Goal: Check status: Check status

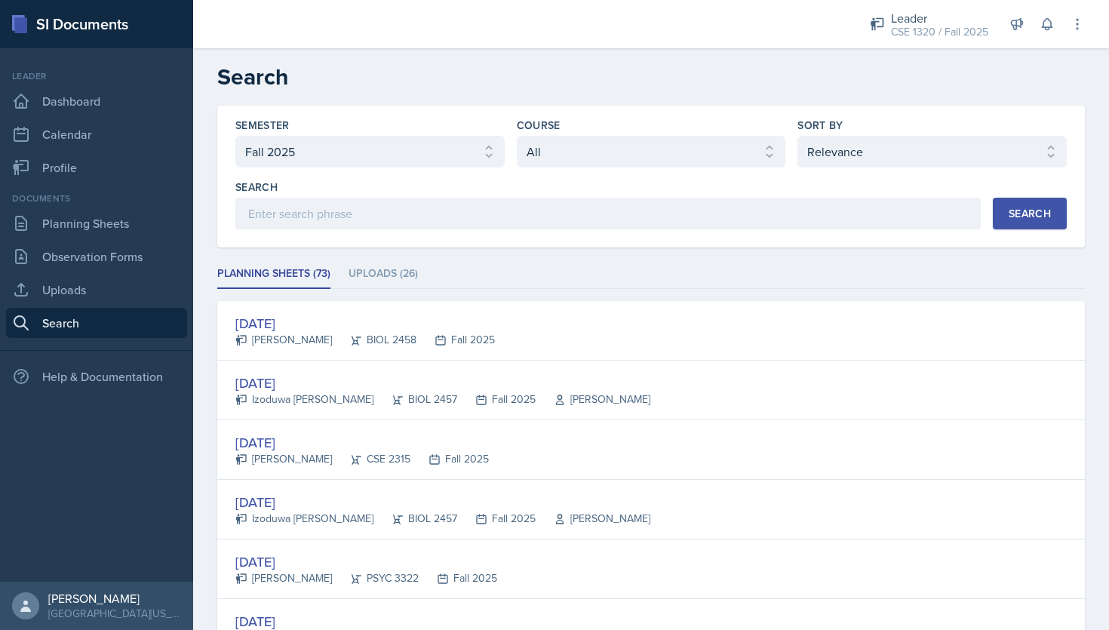
select select "a8c40de0-d7eb-4f82-90ee-ac0c6ce45f71"
select select "all"
select select "1"
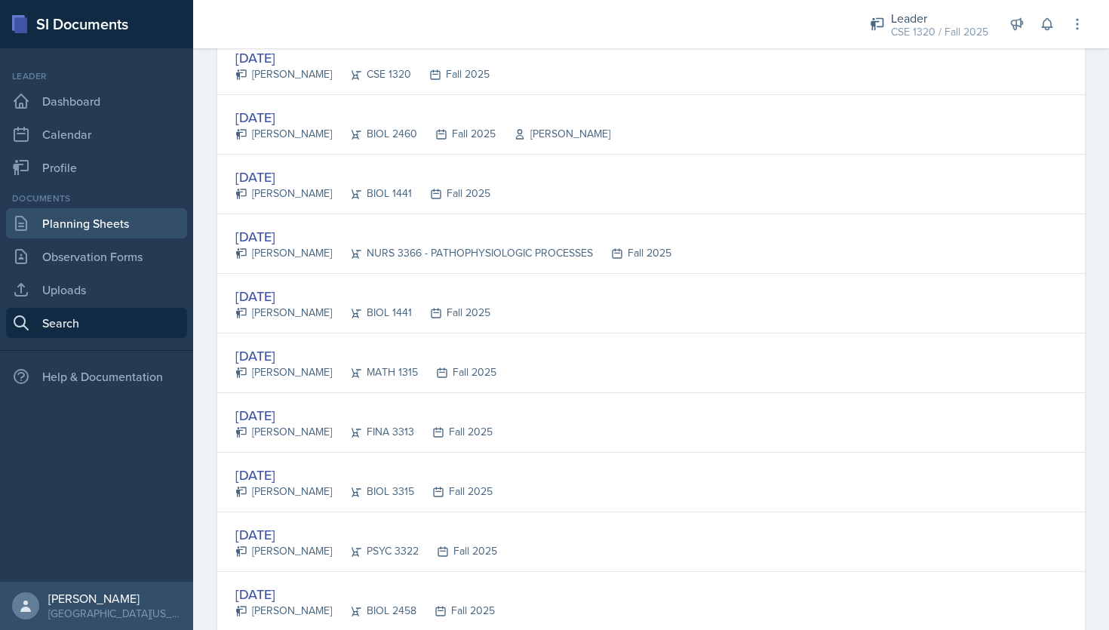
click at [69, 222] on link "Planning Sheets" at bounding box center [96, 223] width 181 height 30
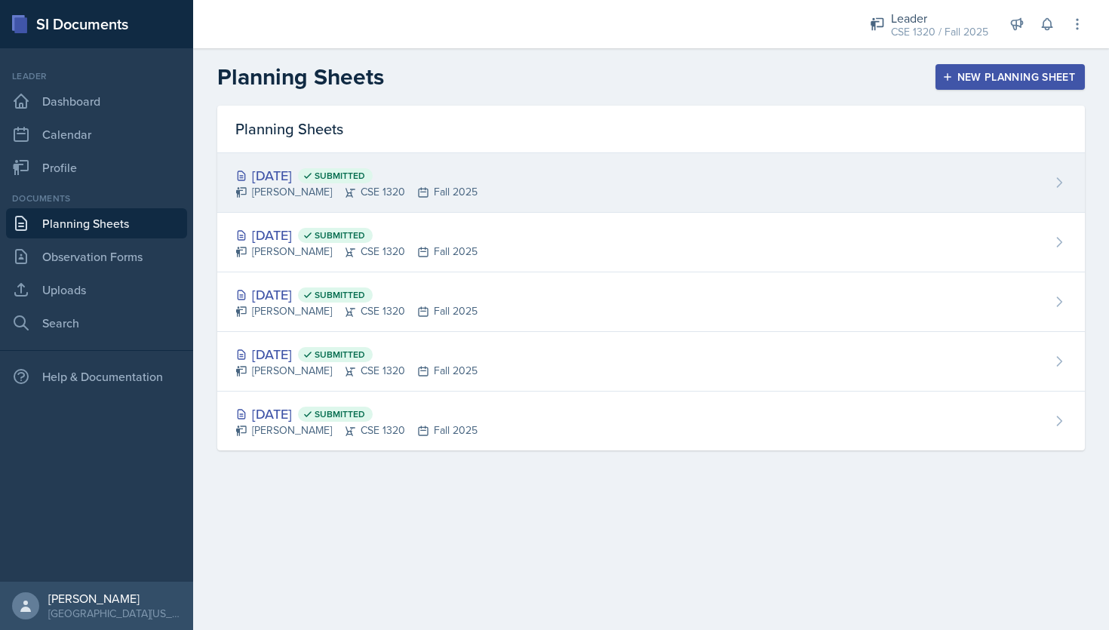
click at [661, 190] on div "[DATE] Submitted [PERSON_NAME] CSE 1320 Fall 2025" at bounding box center [650, 183] width 867 height 60
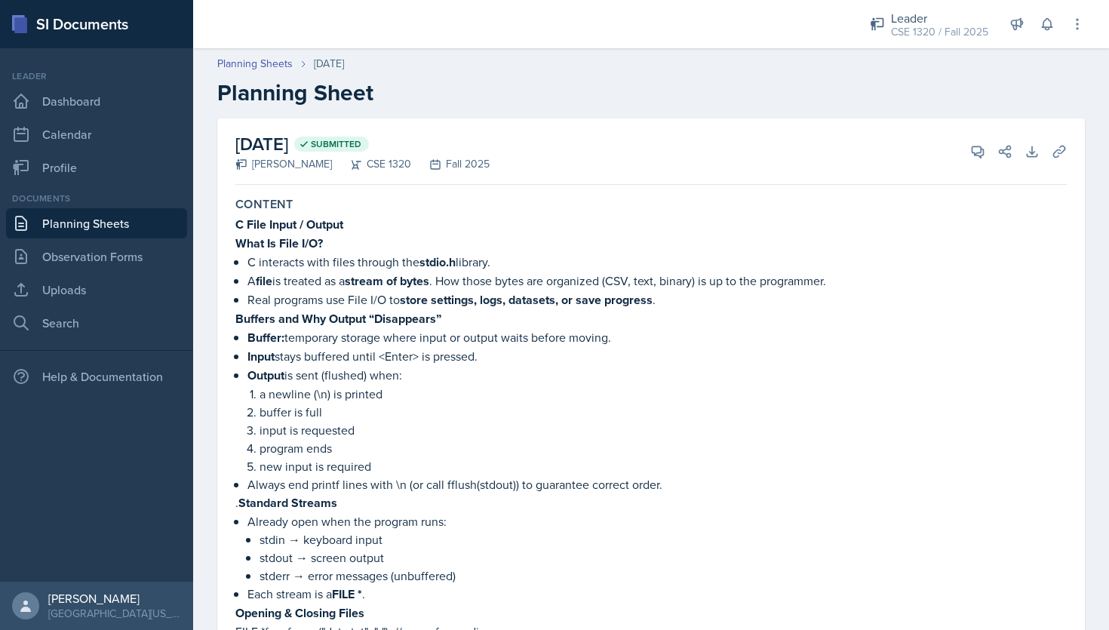
click at [120, 231] on link "Planning Sheets" at bounding box center [96, 223] width 181 height 30
